Goal: Task Accomplishment & Management: Complete application form

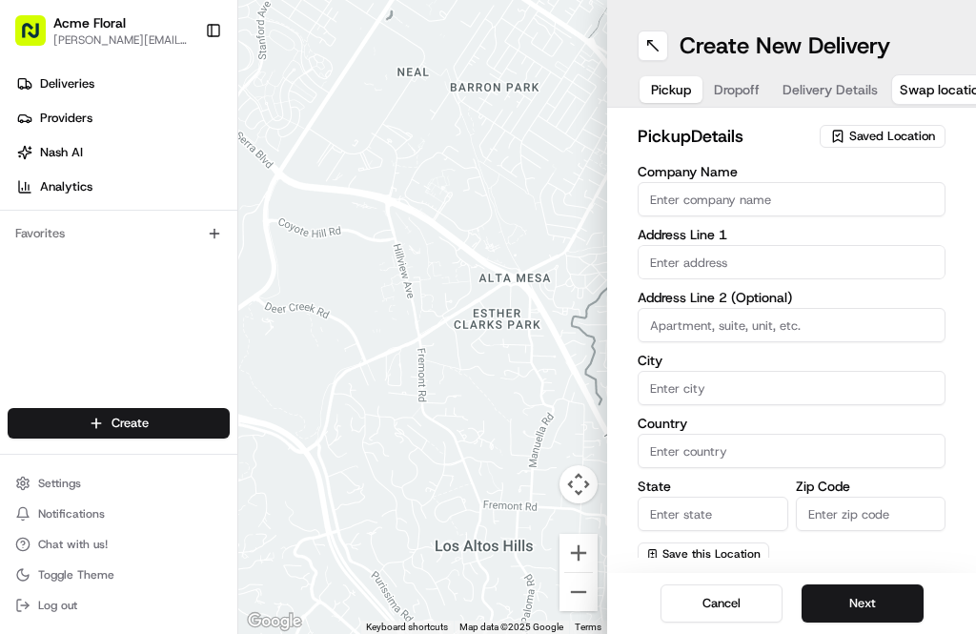
click at [883, 136] on span "Saved Location" at bounding box center [892, 136] width 86 height 17
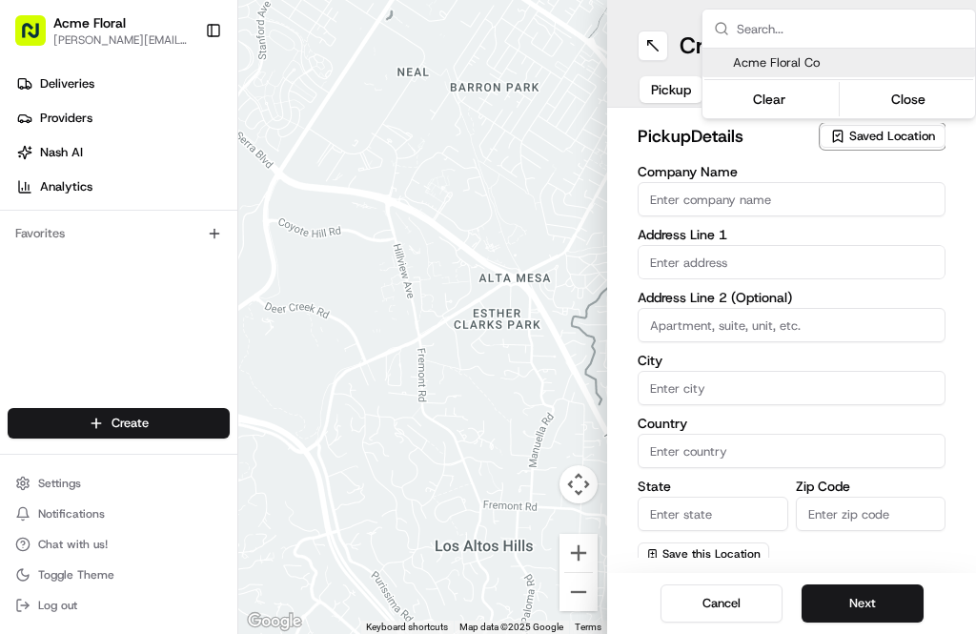
click at [912, 204] on html "Acme Floral [PERSON_NAME][EMAIL_ADDRESS][DOMAIN_NAME] Toggle Sidebar Deliveries…" at bounding box center [488, 317] width 976 height 634
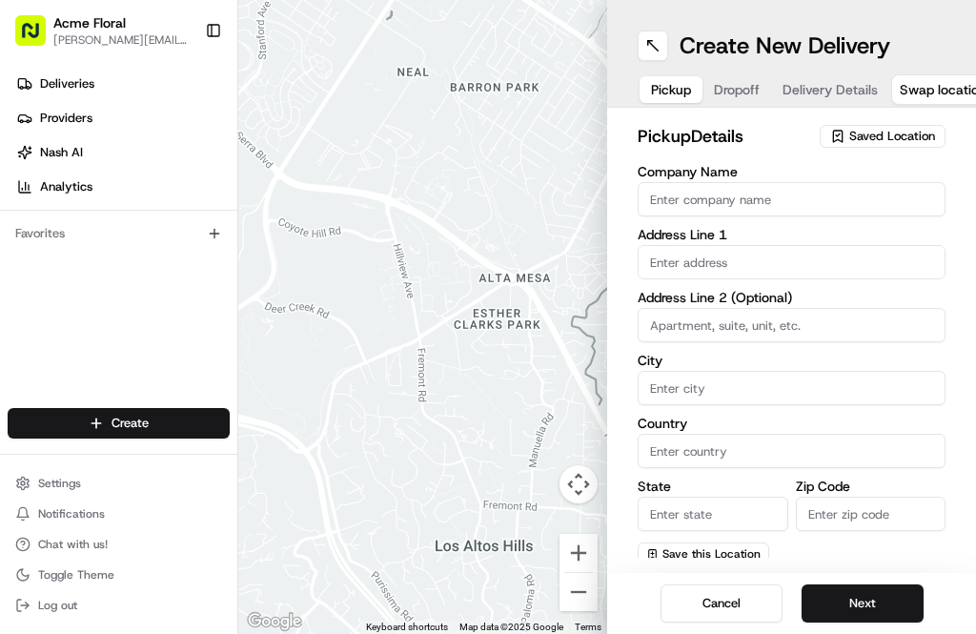
click at [871, 134] on span "Saved Location" at bounding box center [892, 136] width 86 height 17
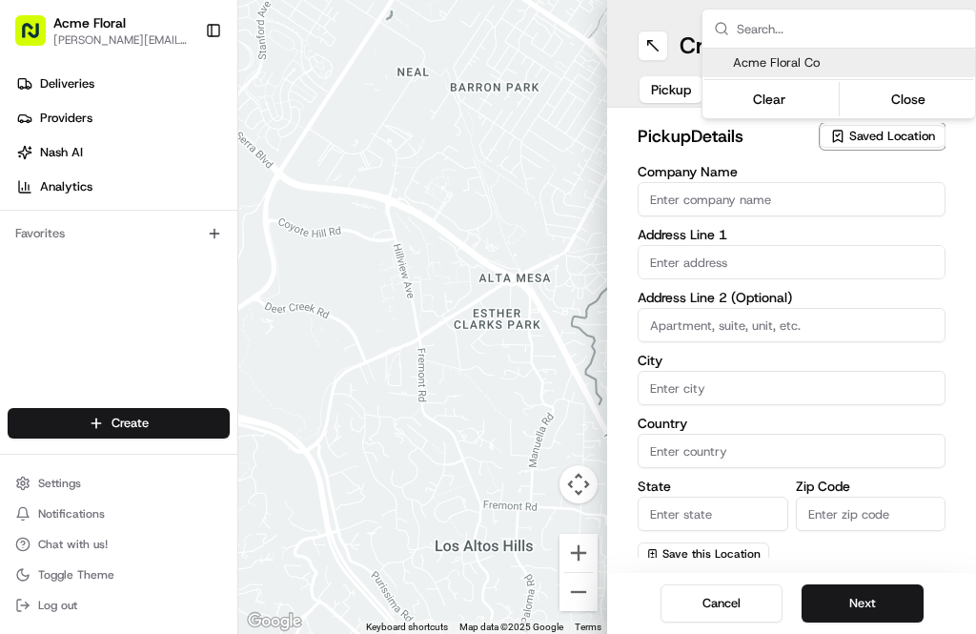
click at [803, 69] on span "Acme Floral Co" at bounding box center [850, 62] width 234 height 17
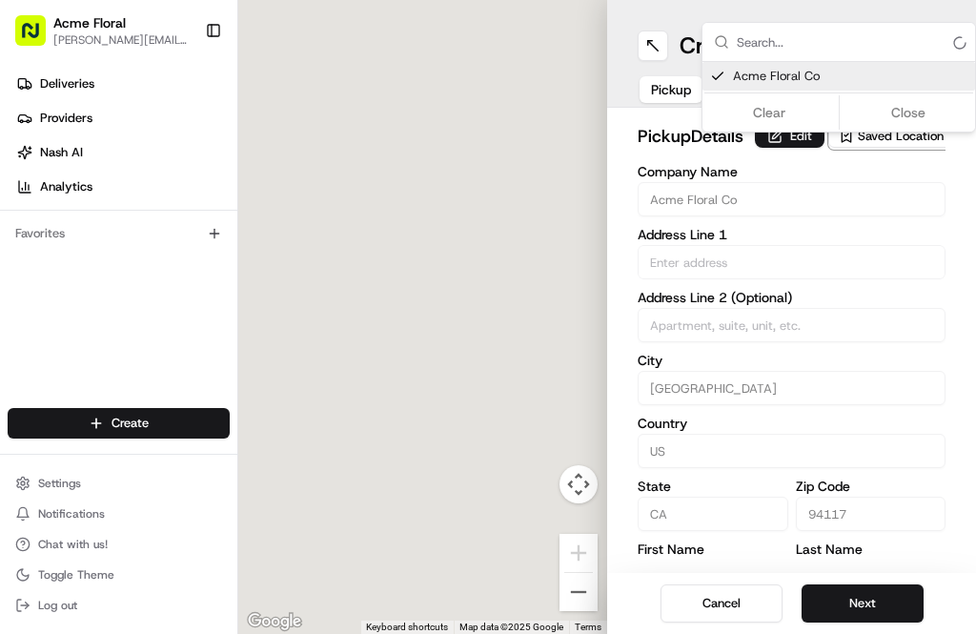
type input "Acme Floral Co"
type input "[GEOGRAPHIC_DATA]"
type input "US"
type input "CA"
type input "94117"
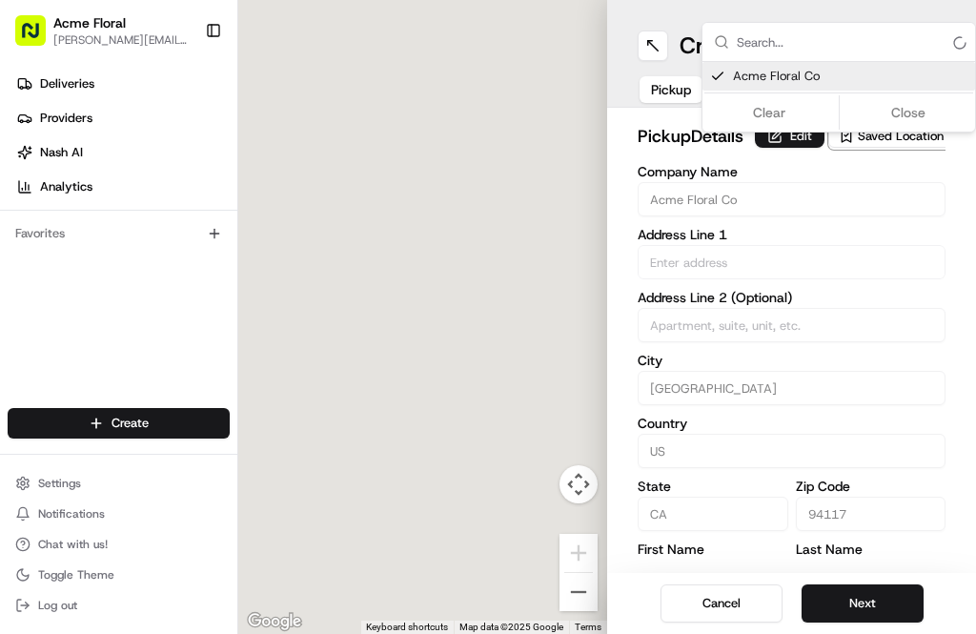
type input "[PERSON_NAME]"
type input "[EMAIL_ADDRESS][DOMAIN_NAME]"
type input "[PHONE_NUMBER]"
type input "[STREET_ADDRESS][PERSON_NAME]"
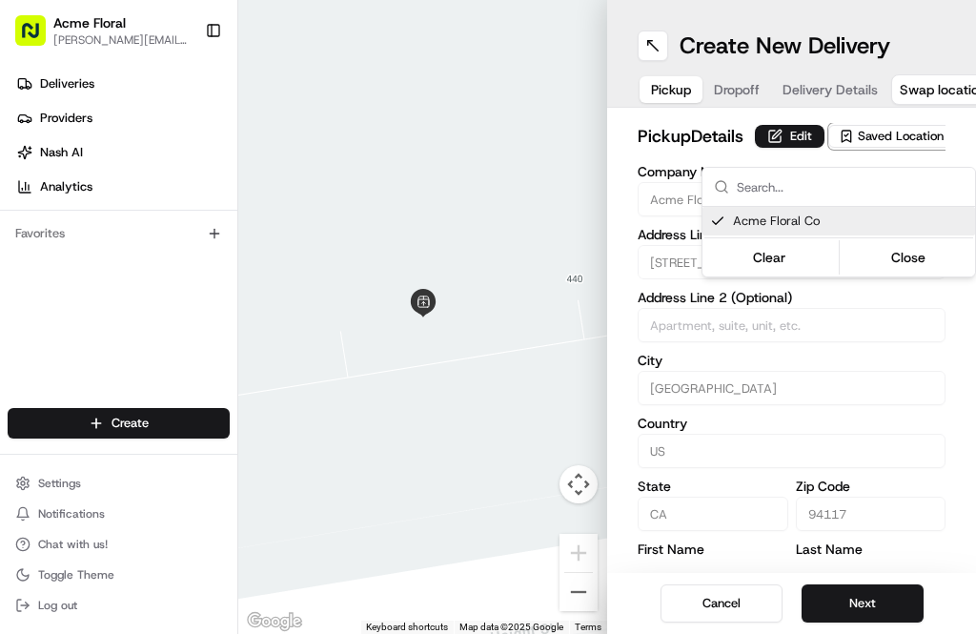
click at [917, 252] on button "Close" at bounding box center [908, 257] width 131 height 27
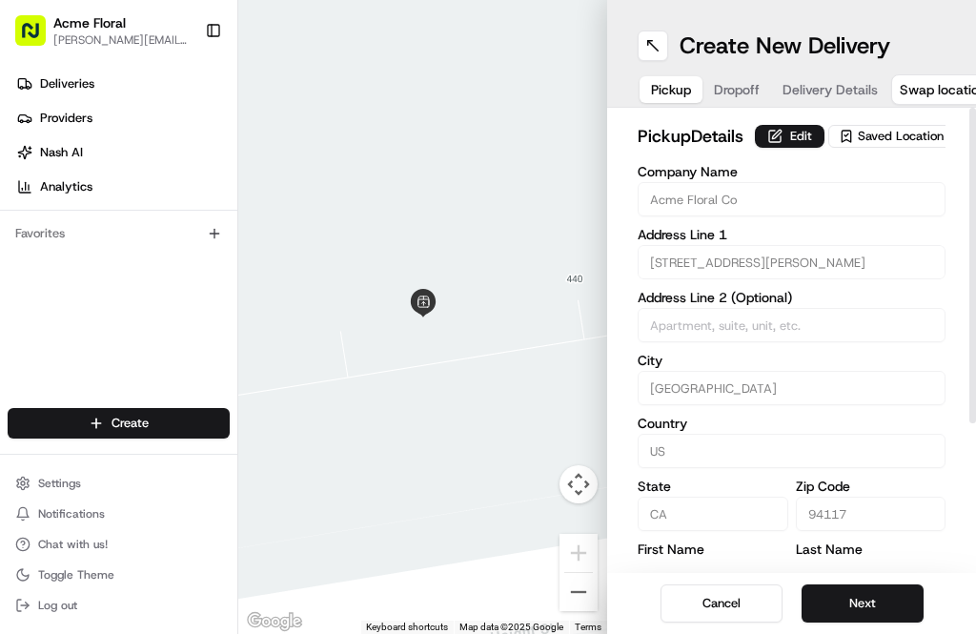
click at [739, 85] on span "Dropoff" at bounding box center [737, 89] width 46 height 19
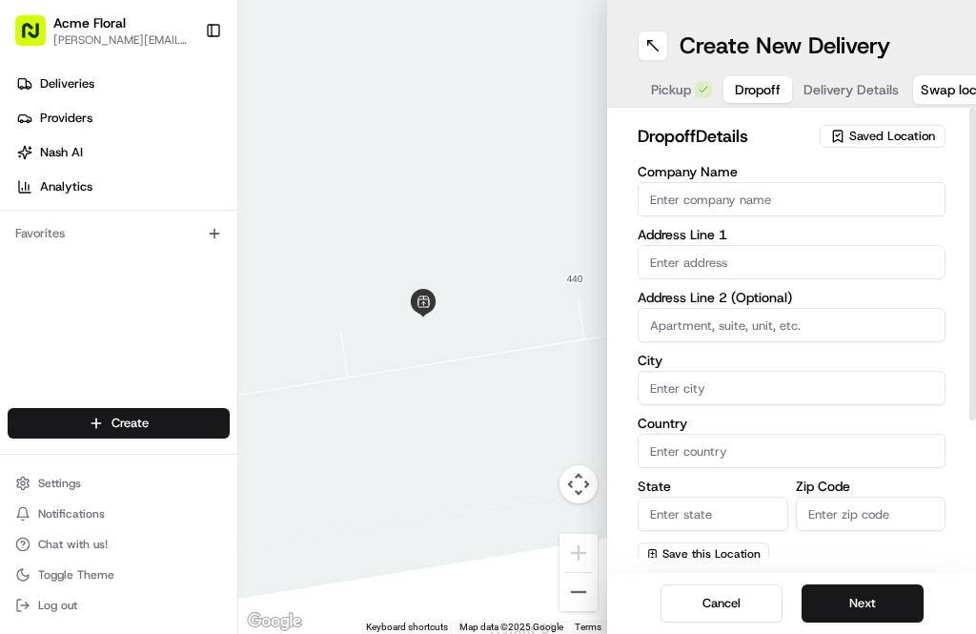
click at [803, 249] on input "text" at bounding box center [791, 262] width 308 height 34
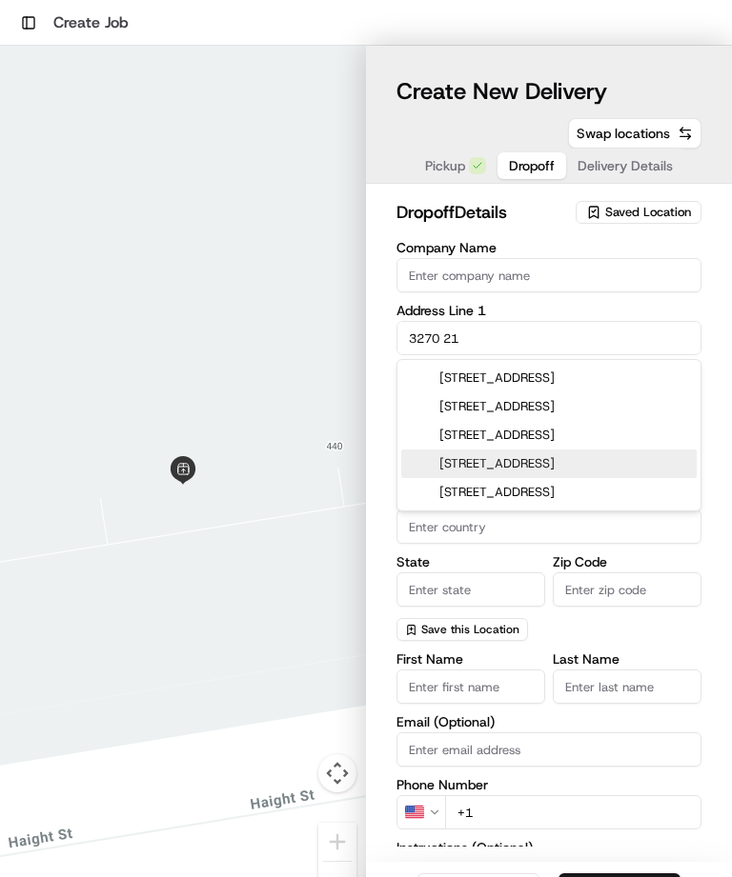
click at [600, 376] on div "[STREET_ADDRESS]" at bounding box center [548, 378] width 295 height 29
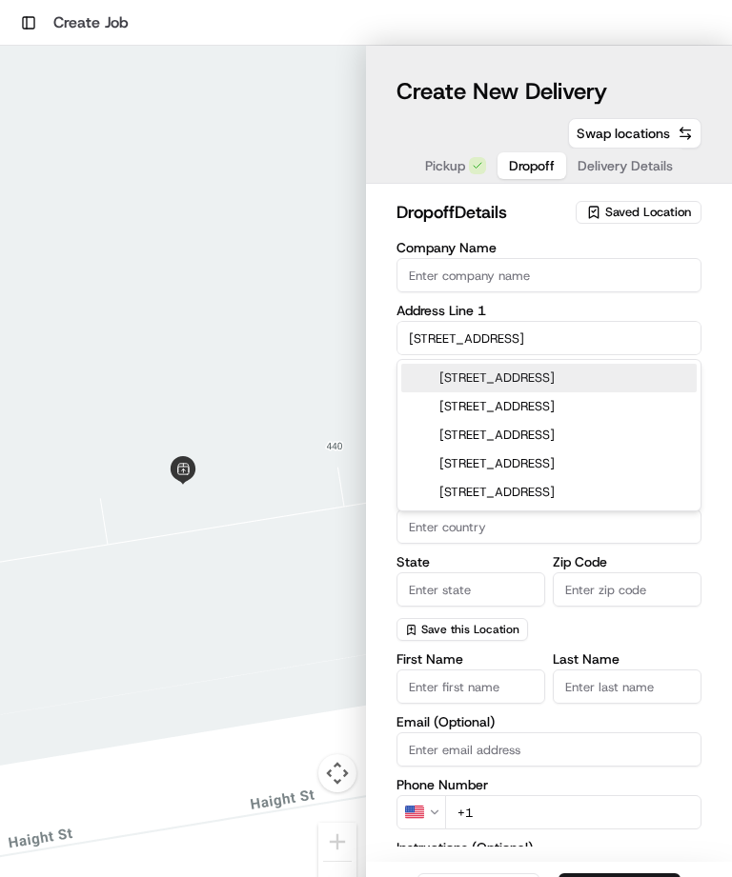
type input "[STREET_ADDRESS]"
type input "[GEOGRAPHIC_DATA]"
type input "CA"
type input "94110"
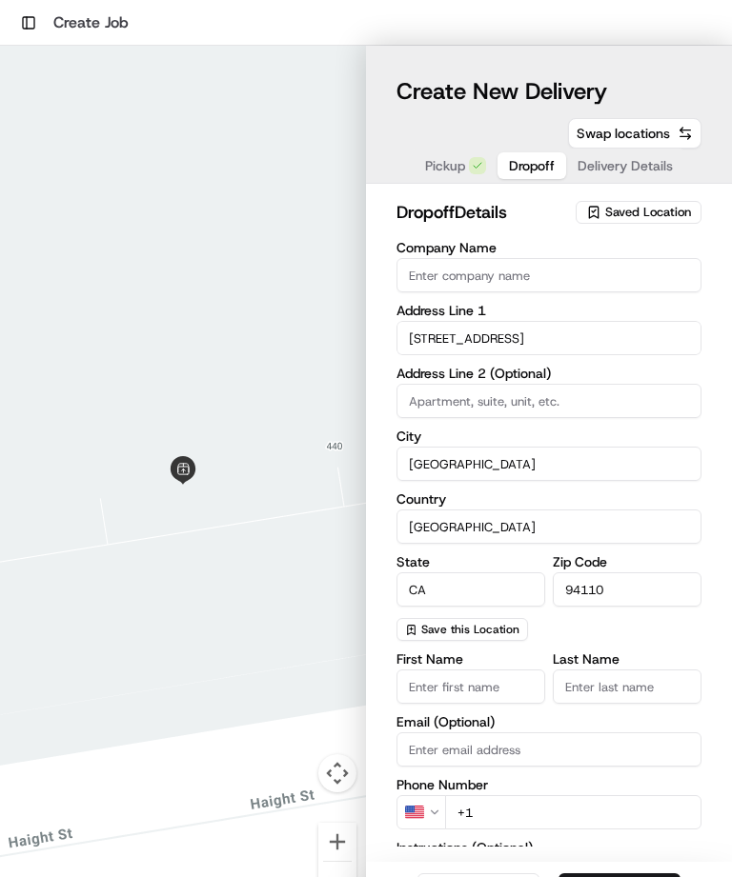
type input "[STREET_ADDRESS]"
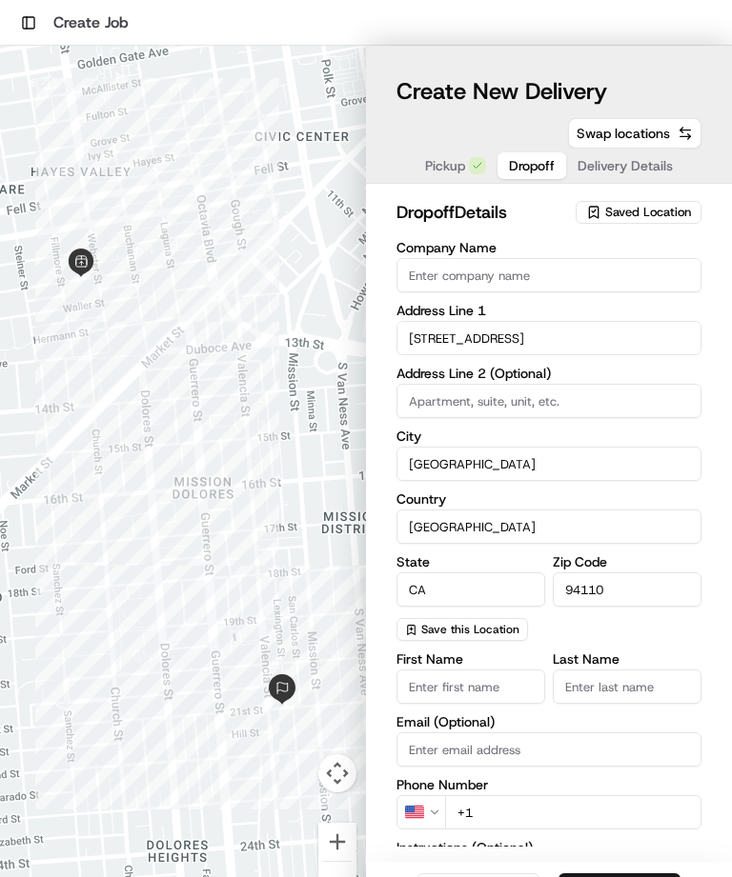
click at [600, 390] on input at bounding box center [548, 401] width 305 height 34
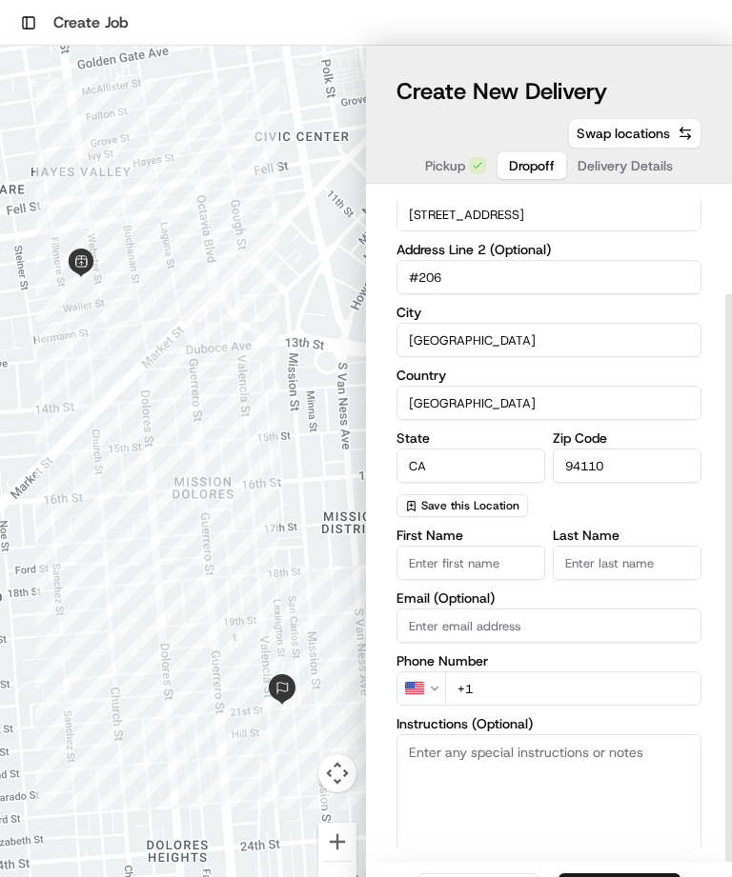
scroll to position [124, 0]
type input "#206"
click at [497, 538] on label "First Name" at bounding box center [470, 535] width 149 height 13
click at [497, 546] on input "First Name" at bounding box center [470, 563] width 149 height 34
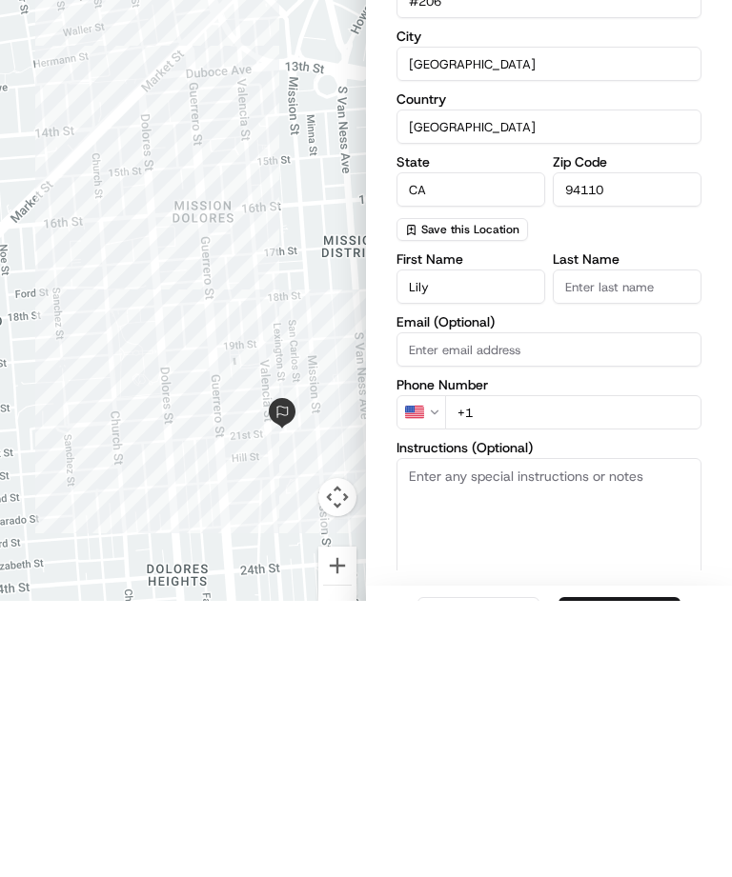
type input "Lily"
click at [652, 546] on input "Last Name" at bounding box center [627, 563] width 149 height 34
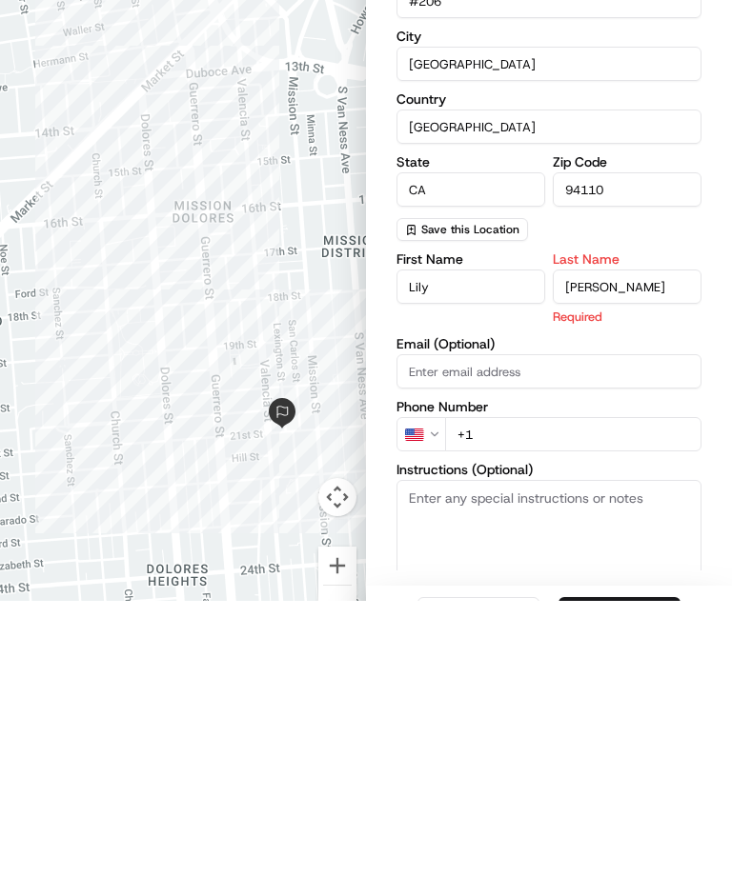
type input "[PERSON_NAME]"
click at [584, 633] on input "+1" at bounding box center [573, 711] width 256 height 34
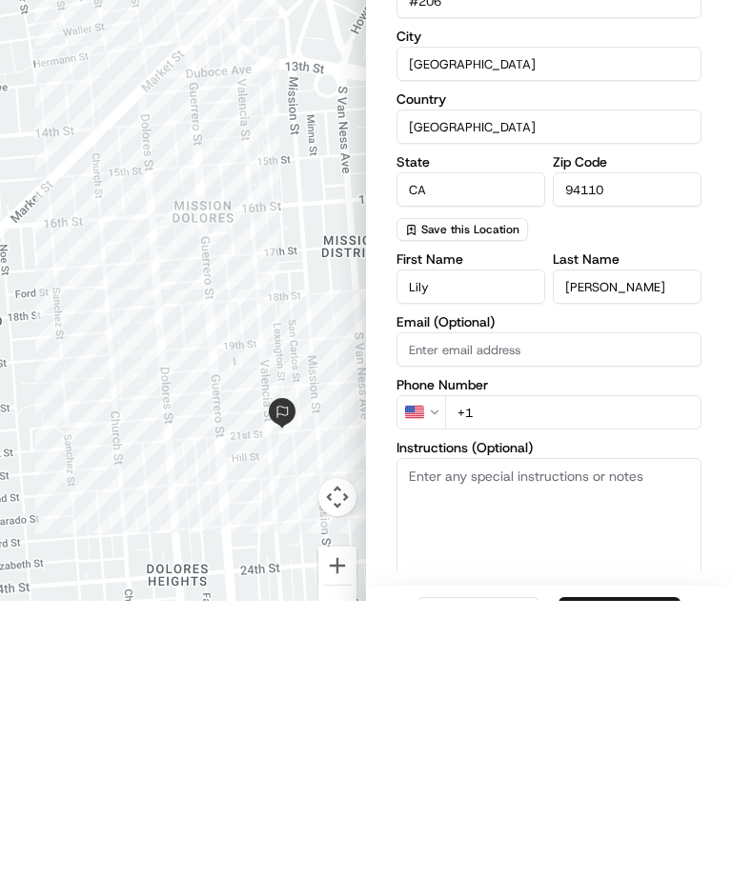
click at [603, 633] on input "+1" at bounding box center [573, 689] width 256 height 34
click at [582, 633] on input "+1" at bounding box center [573, 689] width 256 height 34
type input "[PHONE_NUMBER]"
click at [576, 633] on textarea "Instructions (Optional)" at bounding box center [548, 806] width 305 height 143
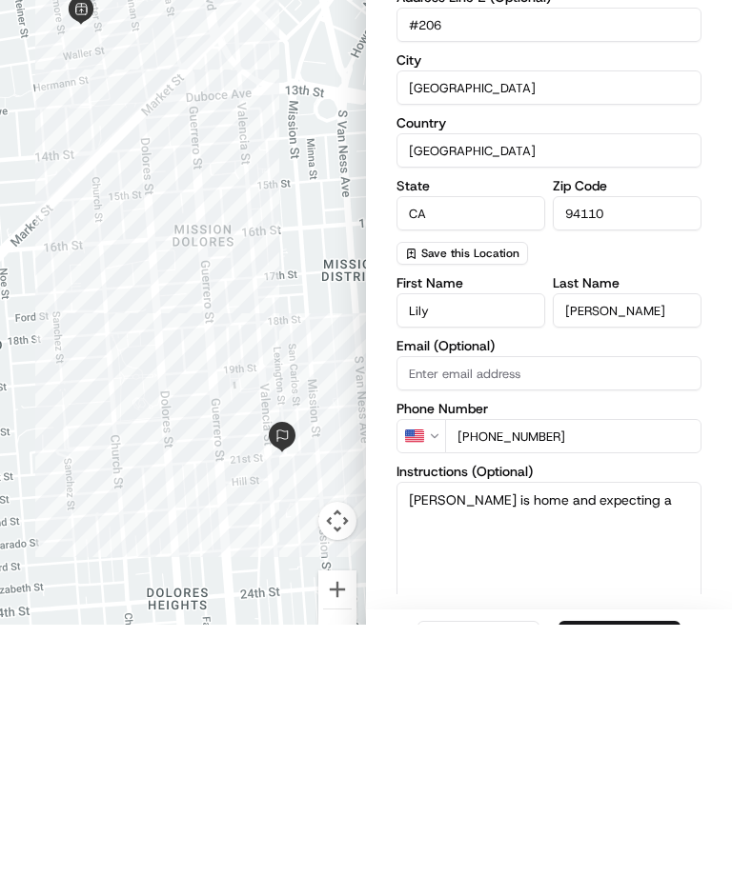
type textarea "[PERSON_NAME] is home and expecting a delivery"
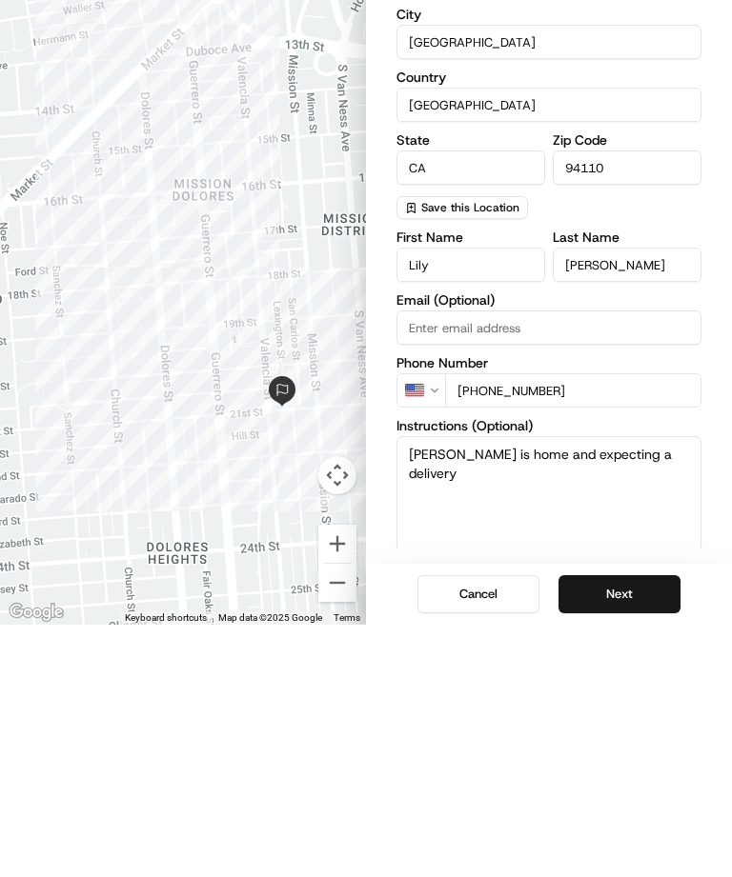
scroll to position [107, 0]
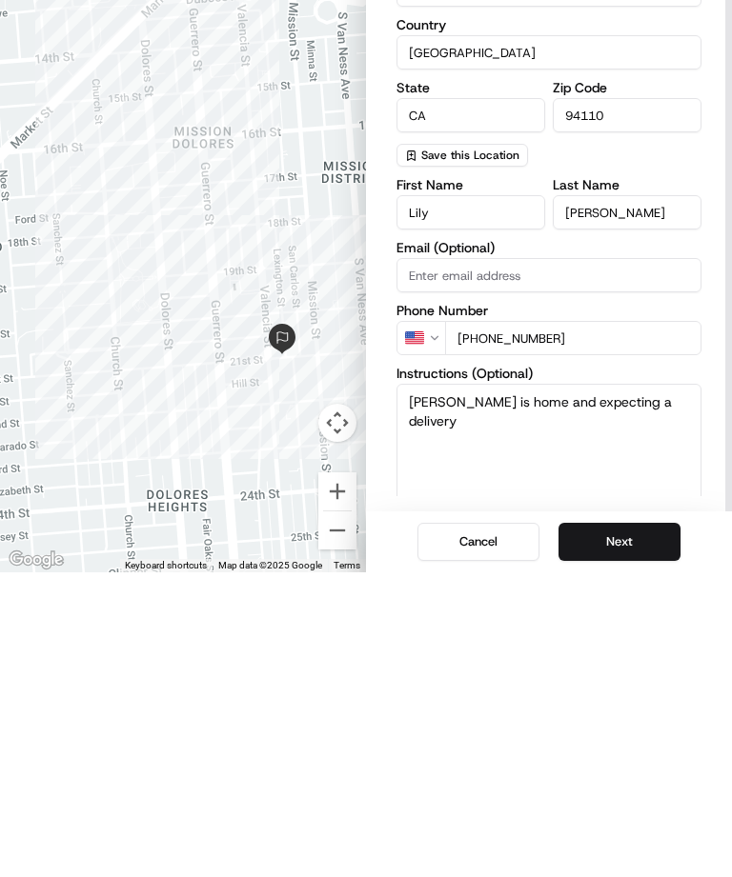
click at [615, 633] on button "Next" at bounding box center [619, 847] width 122 height 38
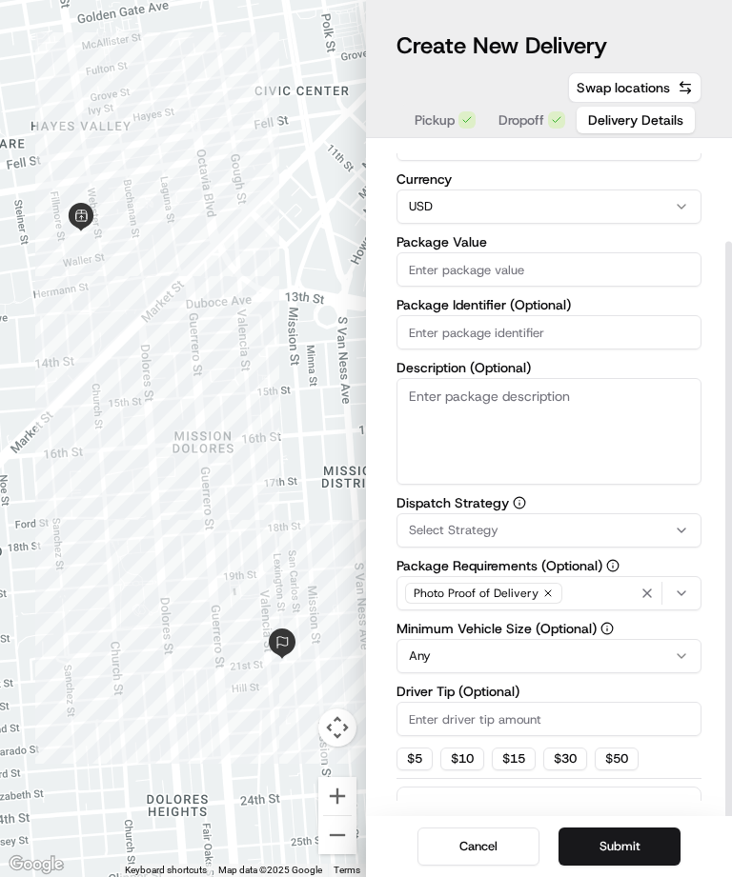
click at [414, 633] on button "$ 5" at bounding box center [414, 759] width 36 height 23
type input "5"
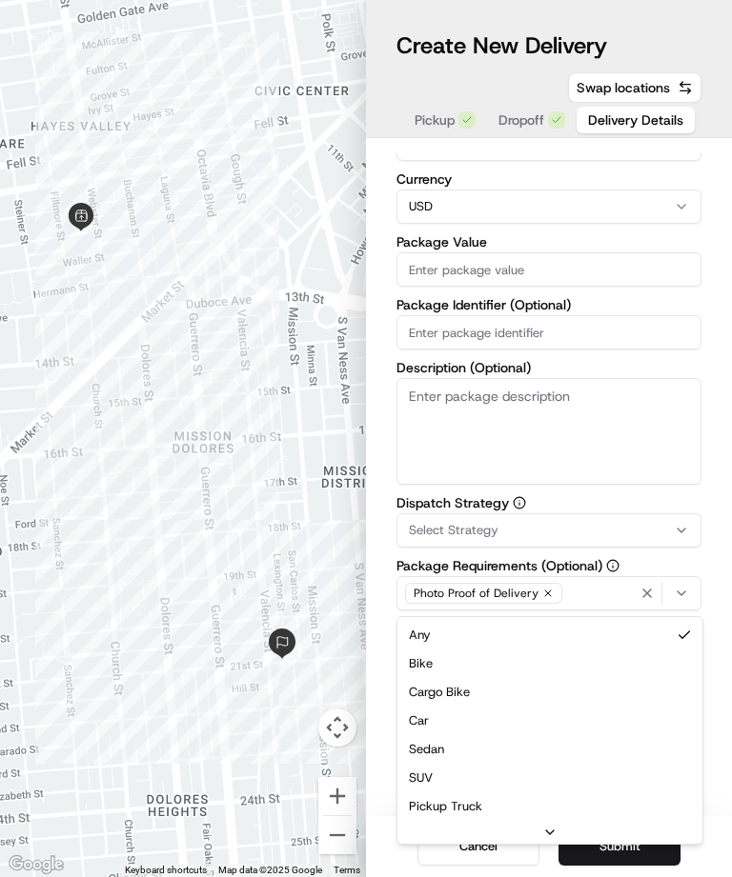
click at [527, 598] on html "Toggle Sidebar Create Job To navigate the map with touch gestures double-tap an…" at bounding box center [366, 438] width 732 height 877
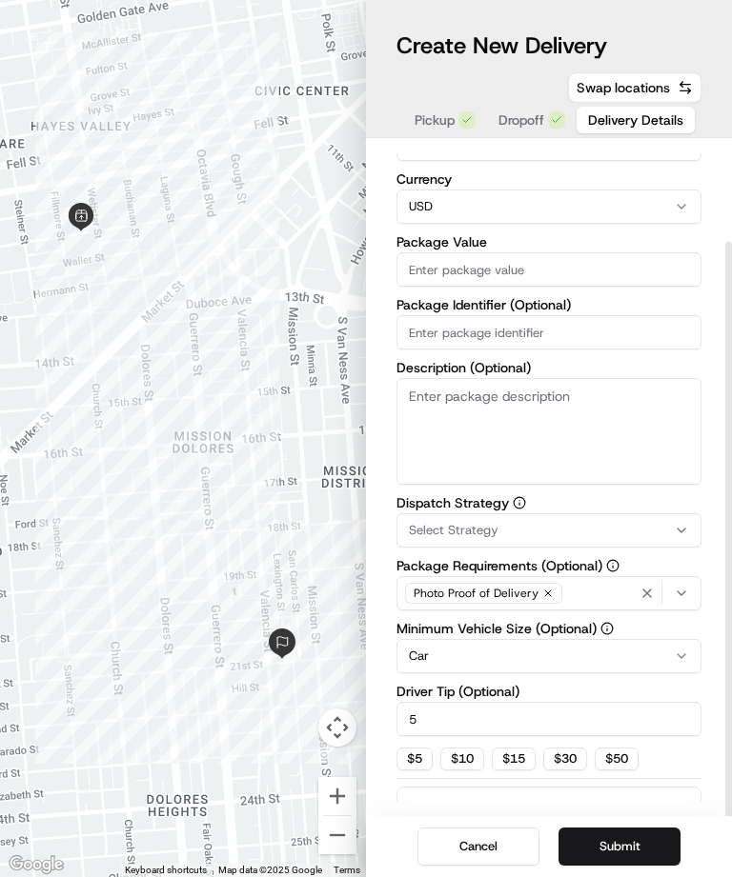
click at [552, 252] on input "Package Value" at bounding box center [548, 269] width 305 height 34
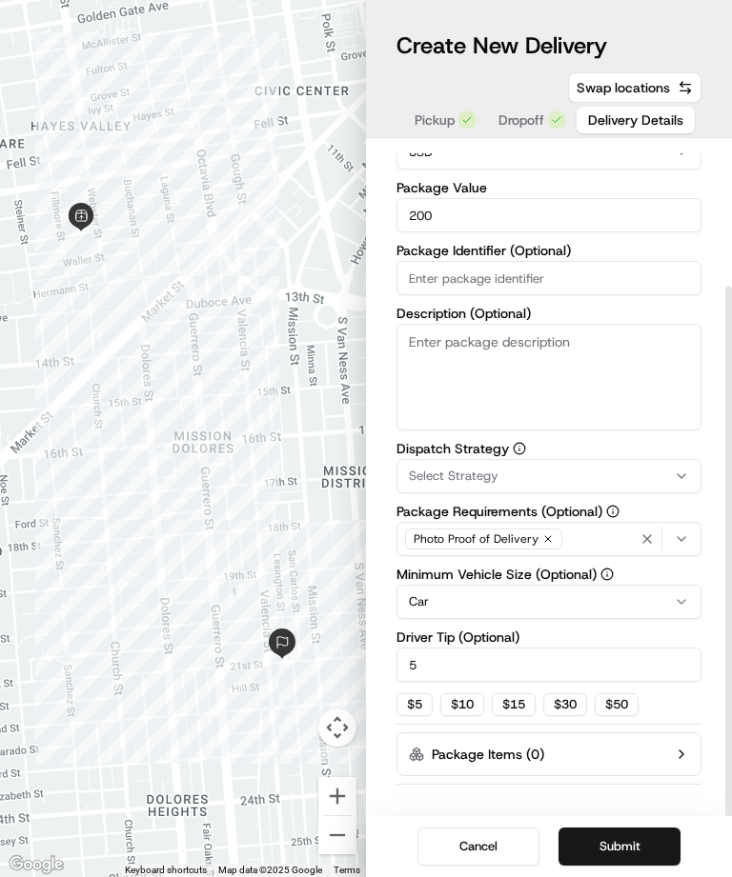
scroll to position [177, 0]
type input "200"
click at [643, 633] on button "Submit" at bounding box center [619, 847] width 122 height 38
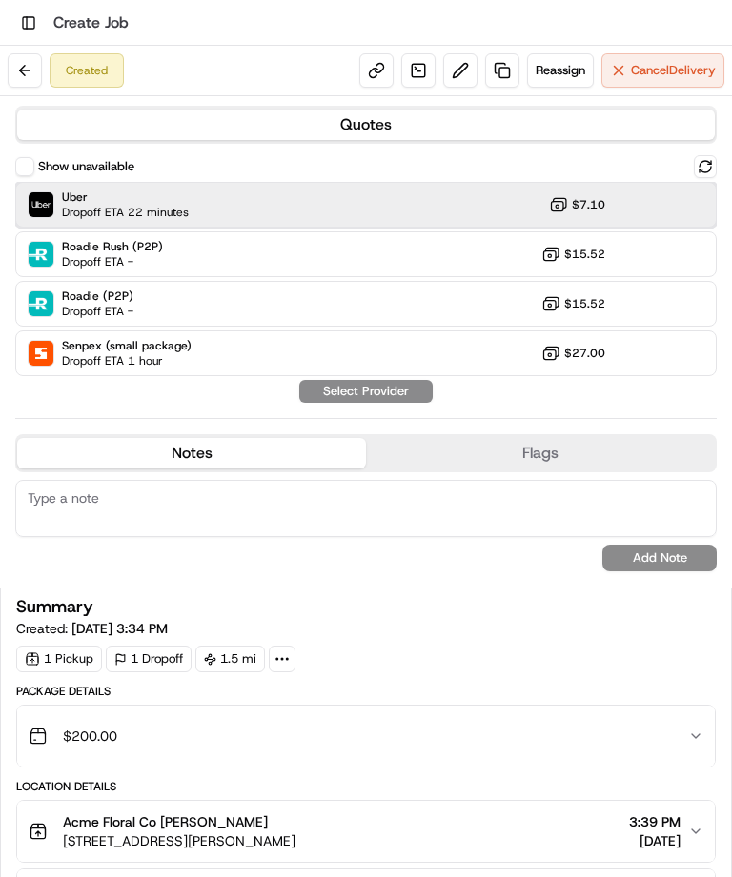
click at [331, 205] on div "Uber Dropoff ETA 22 minutes $7.10" at bounding box center [365, 205] width 701 height 46
click at [401, 386] on button "Assign Provider" at bounding box center [365, 391] width 135 height 23
